Goal: Transaction & Acquisition: Purchase product/service

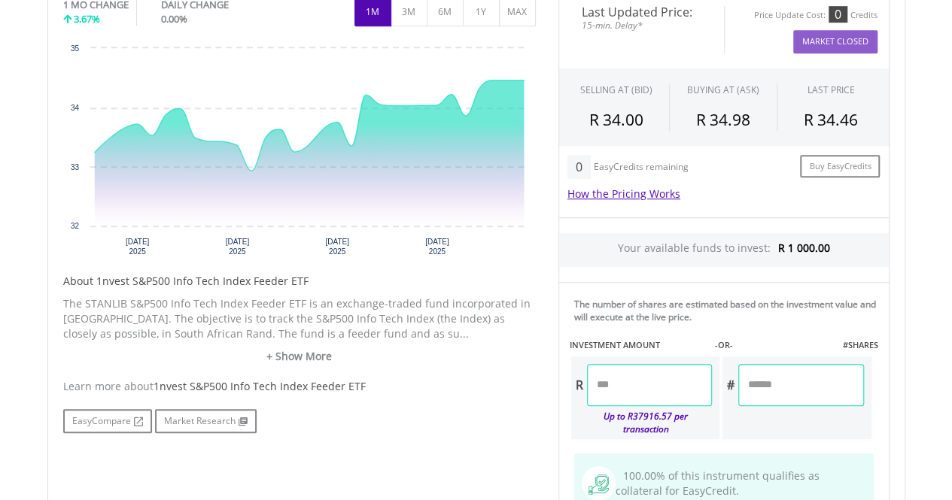
scroll to position [527, 0]
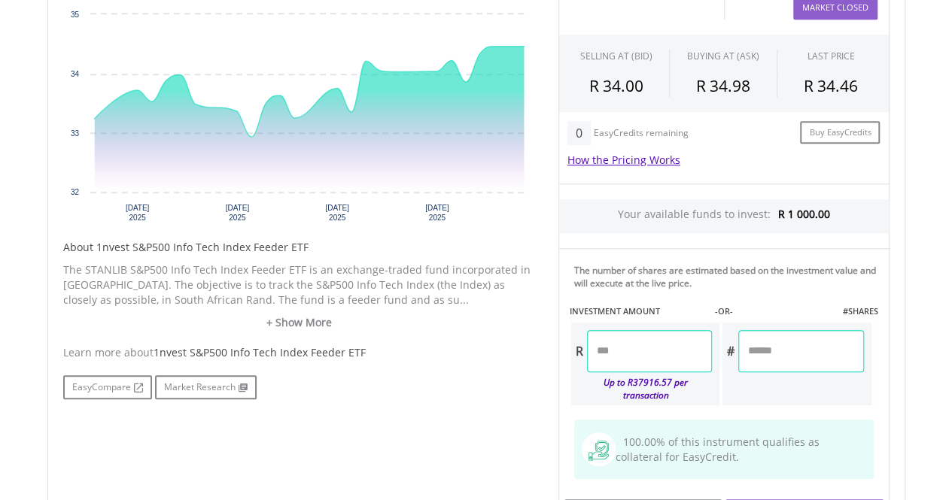
click at [627, 346] on input "number" at bounding box center [649, 351] width 125 height 42
click at [503, 384] on div "EasyCompare Market Research" at bounding box center [299, 387] width 472 height 24
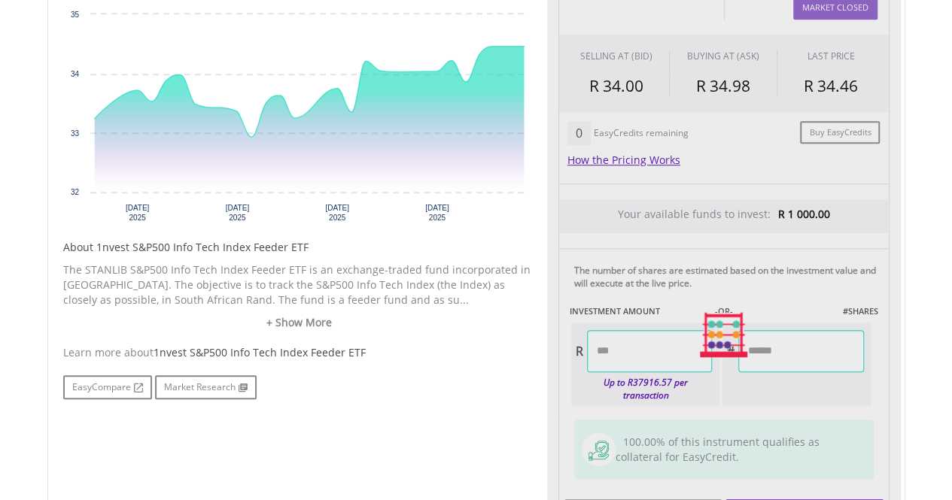
type input "*******"
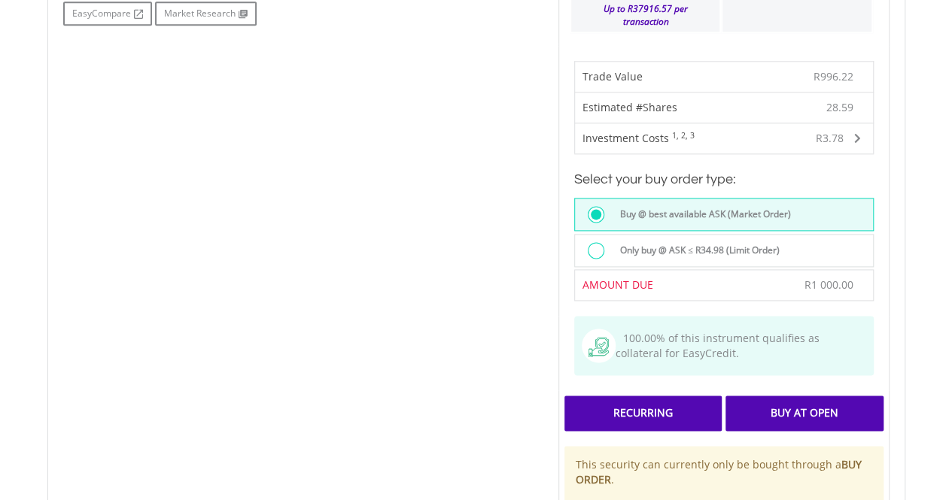
scroll to position [903, 0]
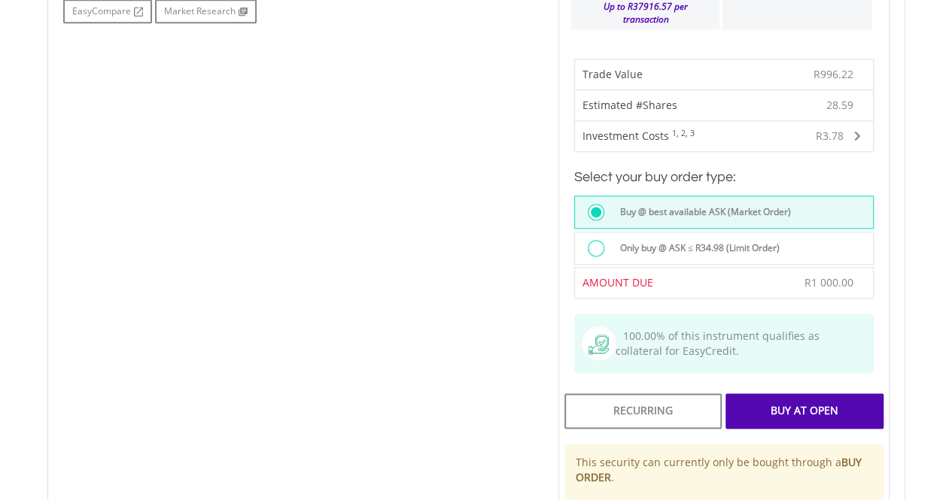
click at [799, 398] on div "Buy At Open" at bounding box center [803, 410] width 157 height 35
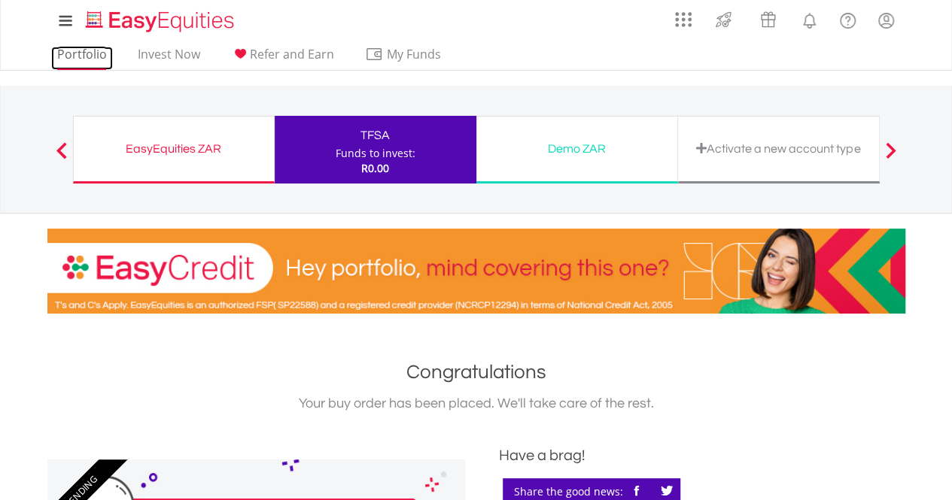
click at [77, 51] on link "Portfolio" at bounding box center [82, 58] width 62 height 23
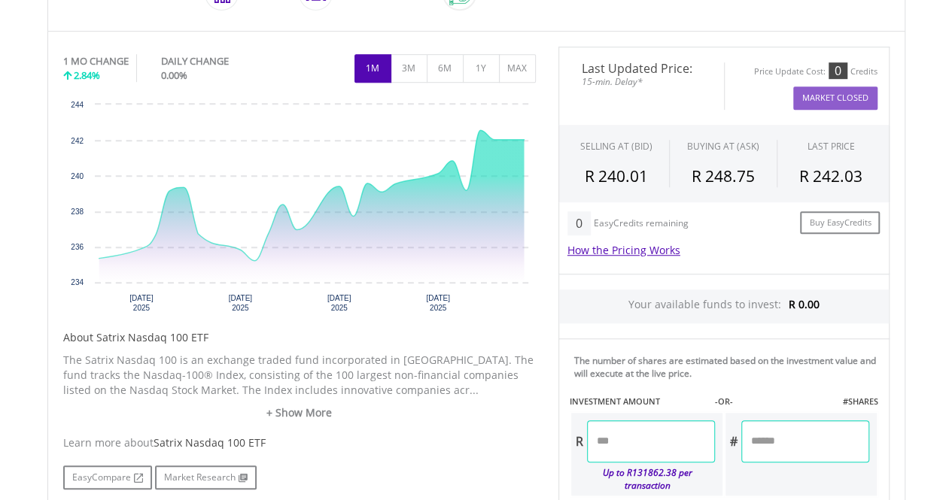
scroll to position [527, 0]
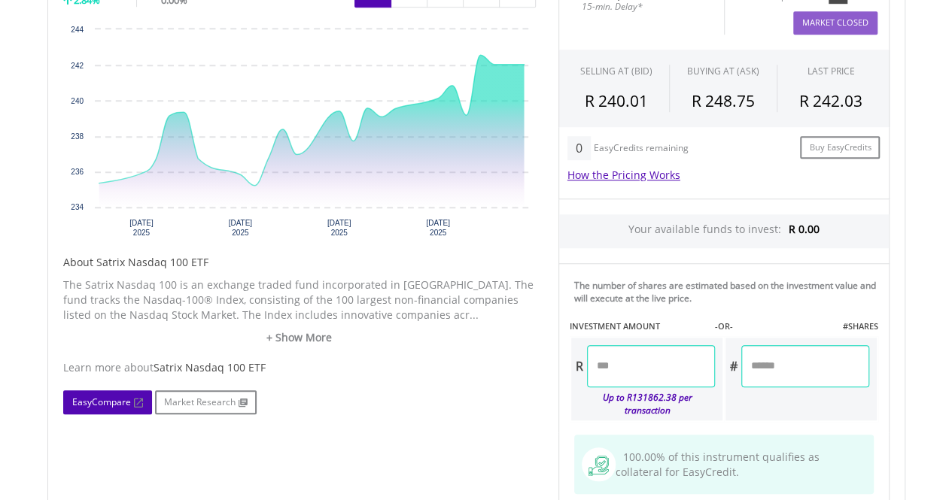
click at [93, 398] on link "EasyCompare" at bounding box center [107, 402] width 89 height 24
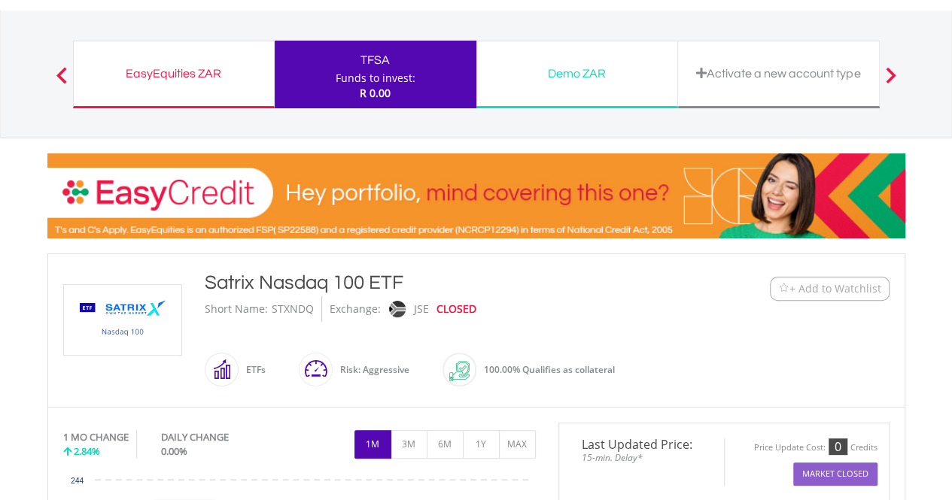
scroll to position [0, 0]
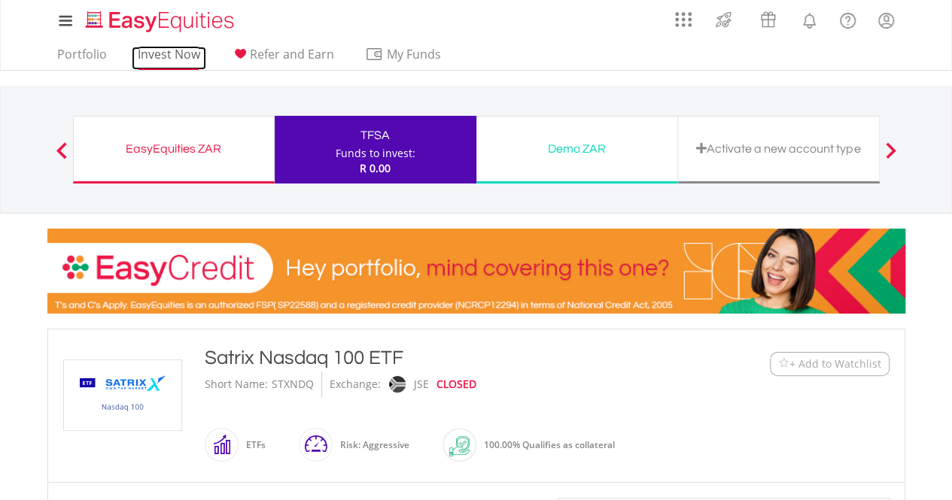
click at [156, 52] on link "Invest Now" at bounding box center [169, 58] width 74 height 23
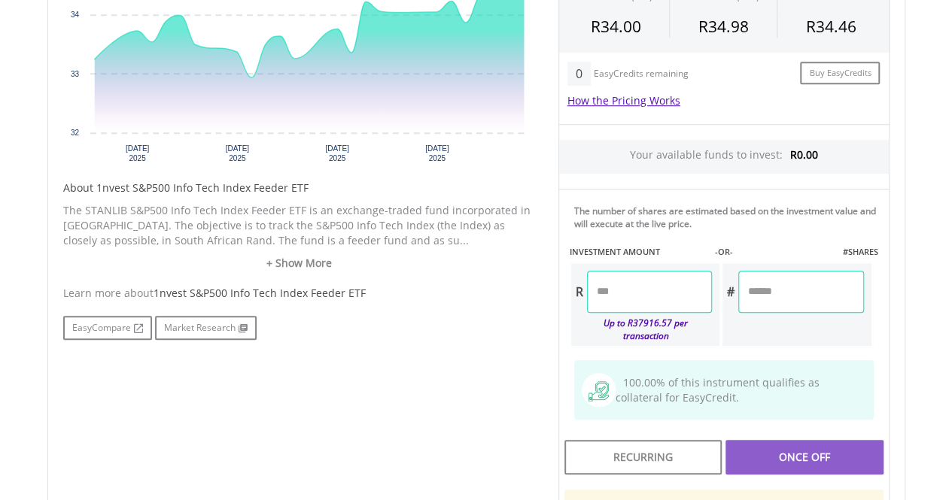
scroll to position [602, 0]
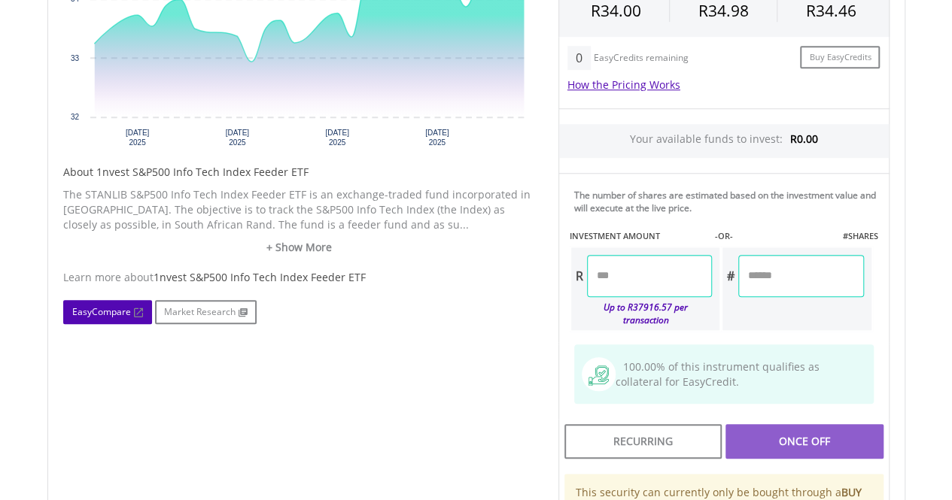
click at [84, 317] on link "EasyCompare" at bounding box center [107, 312] width 89 height 24
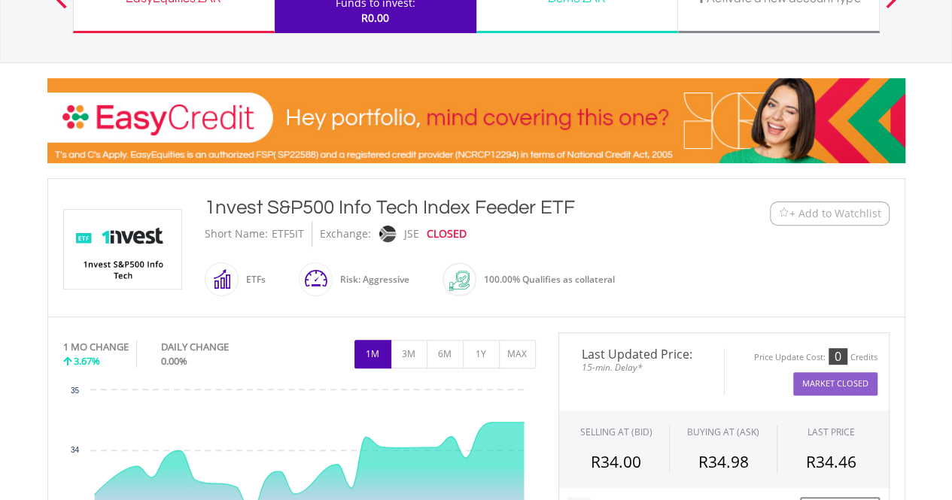
scroll to position [0, 0]
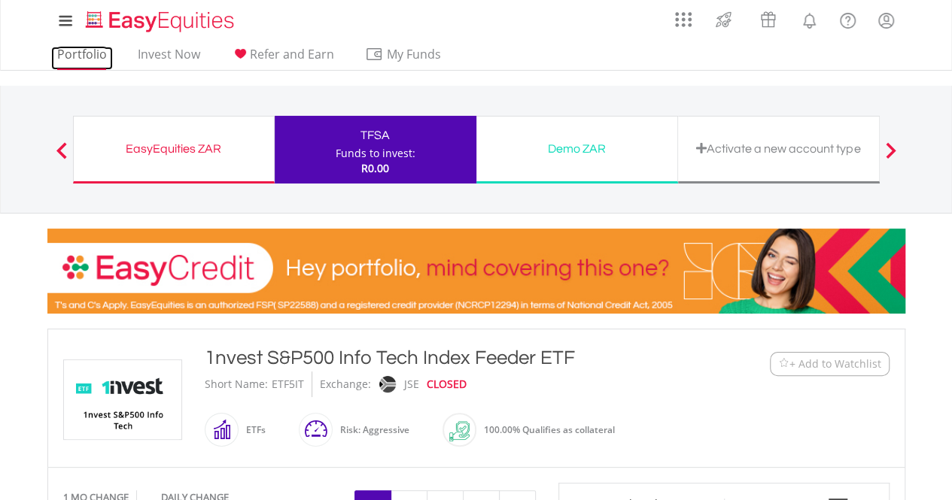
click at [77, 55] on link "Portfolio" at bounding box center [82, 58] width 62 height 23
